Goal: Navigation & Orientation: Find specific page/section

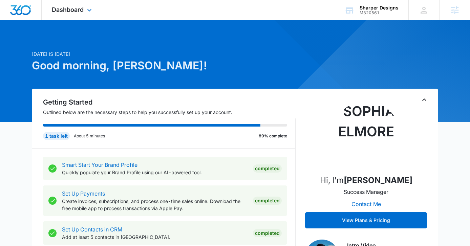
click at [73, 15] on div "Dashboard Apps Reputation Websites Forms CRM Email Social Shop Payments POS Con…" at bounding box center [73, 10] width 62 height 20
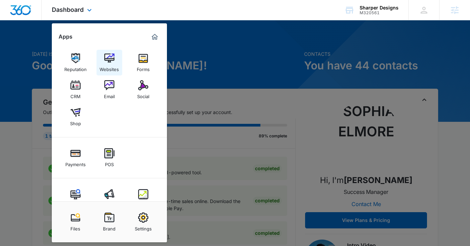
click at [114, 66] on div "Websites" at bounding box center [109, 67] width 19 height 9
